Goal: Check status: Check status

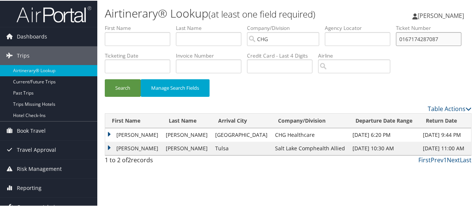
click at [396, 45] on input "0167174287087" at bounding box center [429, 38] width 66 height 14
click at [366, 35] on input "text" at bounding box center [358, 38] width 66 height 14
paste input "HHTTRA"
type input "HHTTRA"
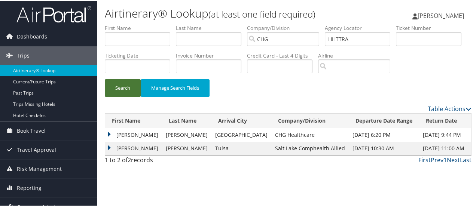
click at [122, 96] on button "Search" at bounding box center [123, 88] width 36 height 18
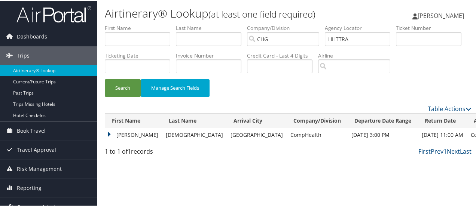
click at [110, 141] on td "Hany" at bounding box center [133, 134] width 57 height 13
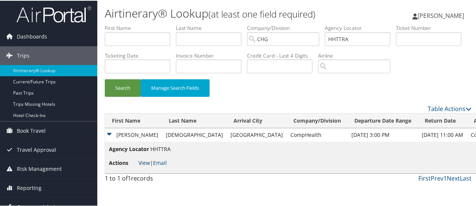
click at [140, 166] on link "View" at bounding box center [144, 162] width 12 height 7
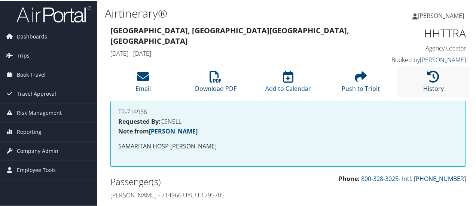
click at [429, 82] on icon at bounding box center [433, 76] width 12 height 12
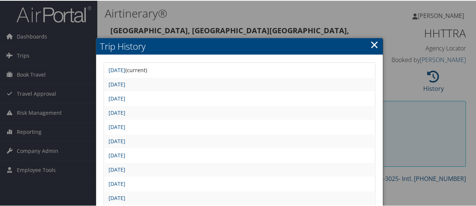
click at [297, 21] on div at bounding box center [239, 103] width 479 height 206
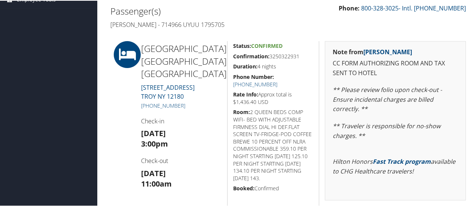
scroll to position [187, 0]
